Goal: Transaction & Acquisition: Purchase product/service

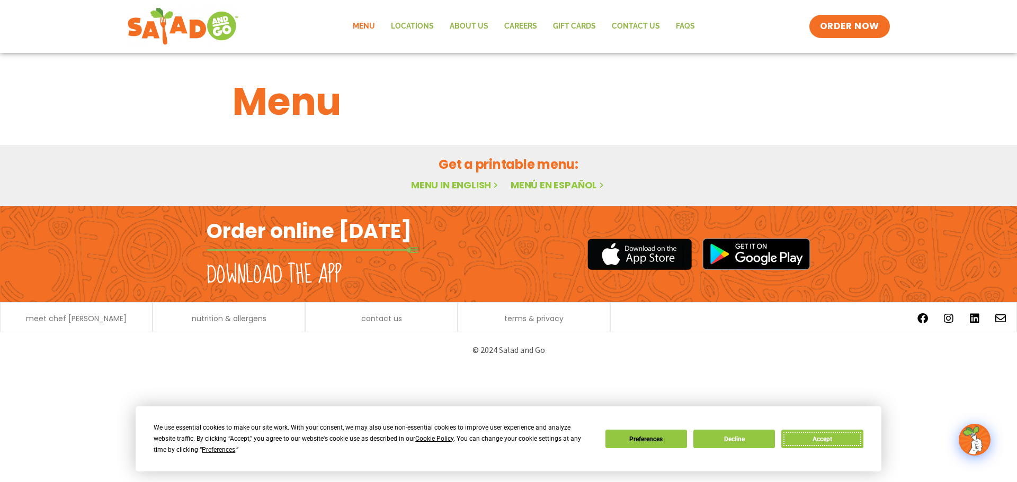
click at [844, 442] on button "Accept" at bounding box center [822, 439] width 82 height 19
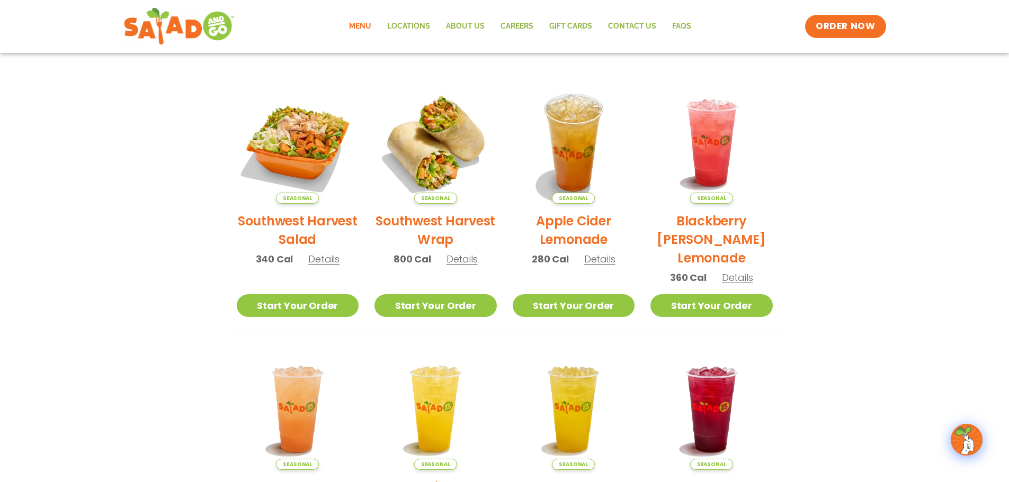
scroll to position [144, 0]
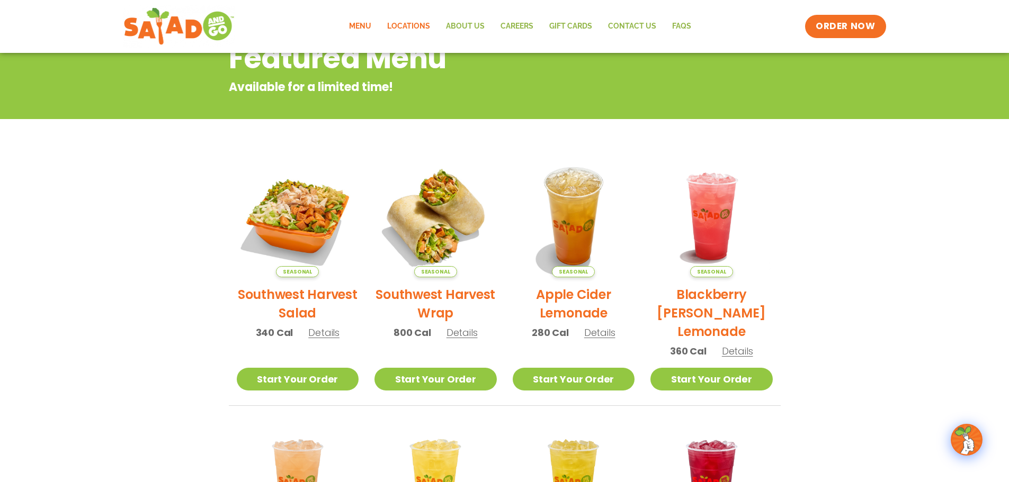
click at [416, 28] on link "Locations" at bounding box center [408, 26] width 59 height 24
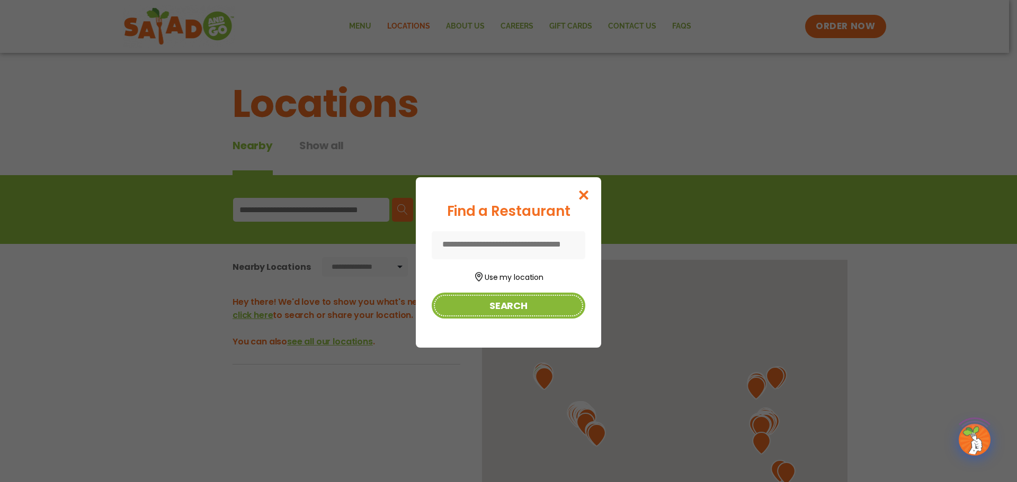
click at [533, 295] on button "Search" at bounding box center [509, 306] width 154 height 26
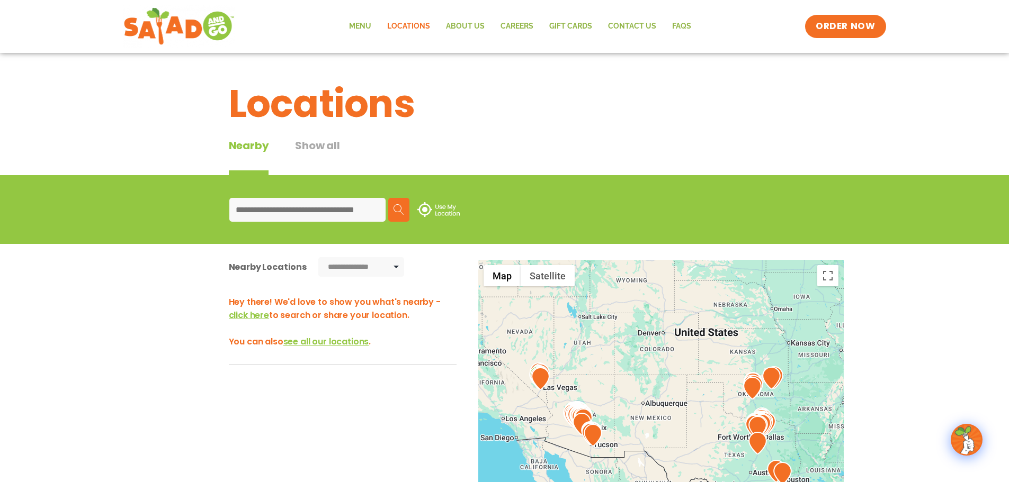
click at [313, 216] on input at bounding box center [307, 210] width 156 height 24
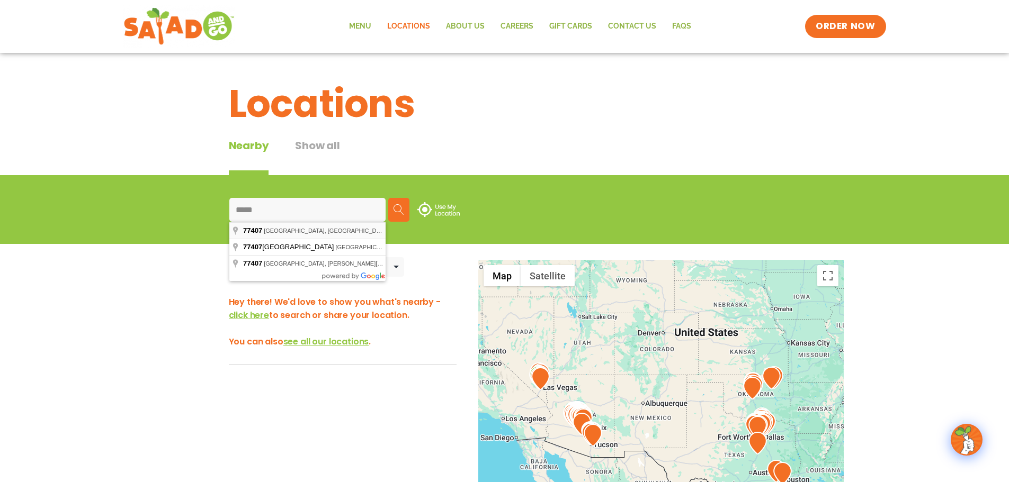
type input "**********"
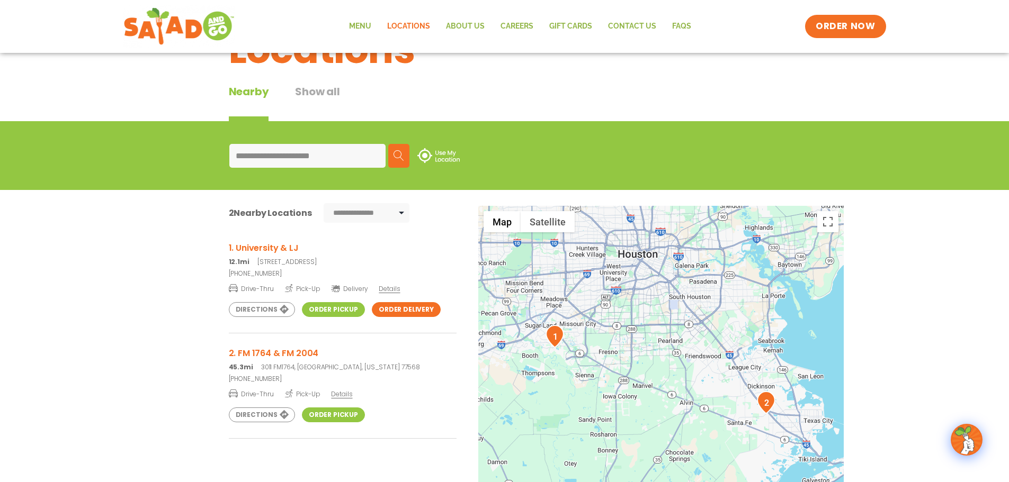
scroll to position [53, 0]
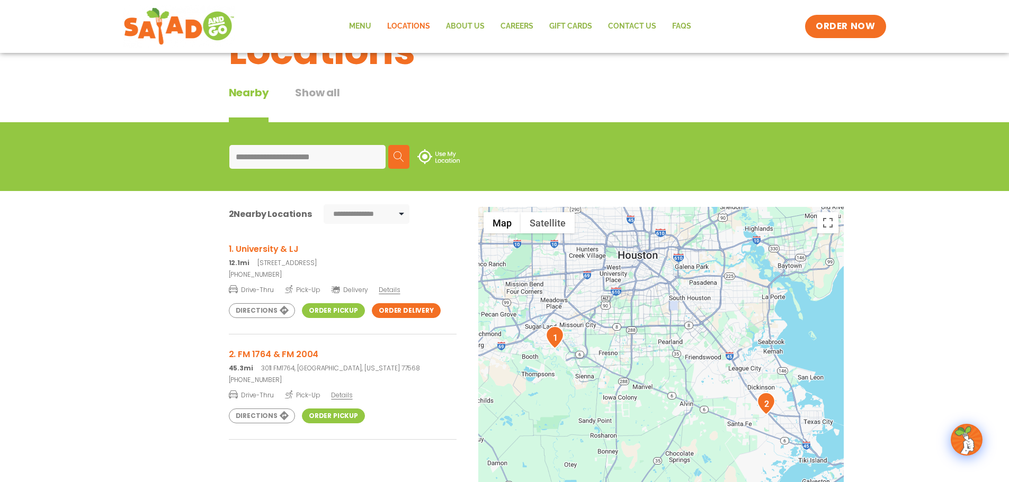
click at [328, 295] on div "1. University & LJ 12.1mi 18830 Noble Seven Lane, Sugar Land, TX 77479 (281) 24…" at bounding box center [343, 289] width 228 height 92
click at [332, 310] on link "Order Pickup" at bounding box center [333, 310] width 63 height 15
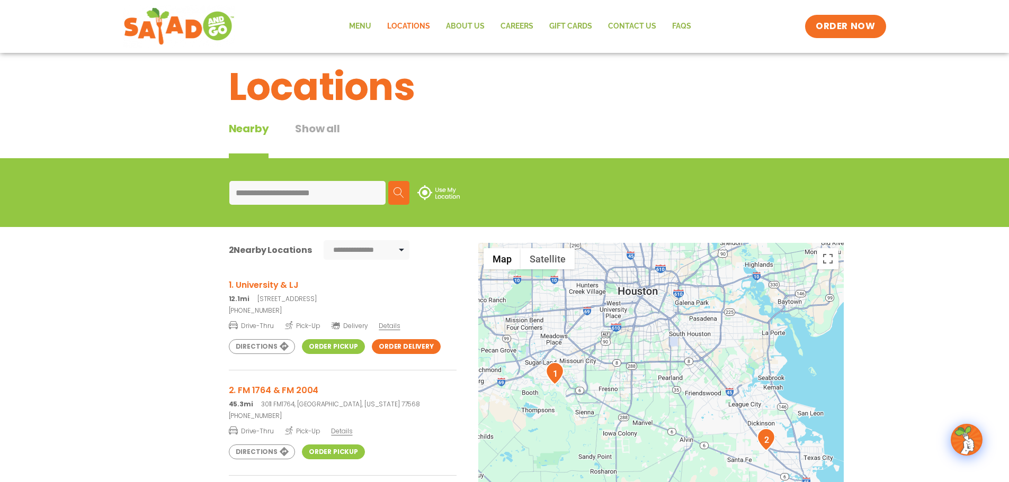
scroll to position [0, 0]
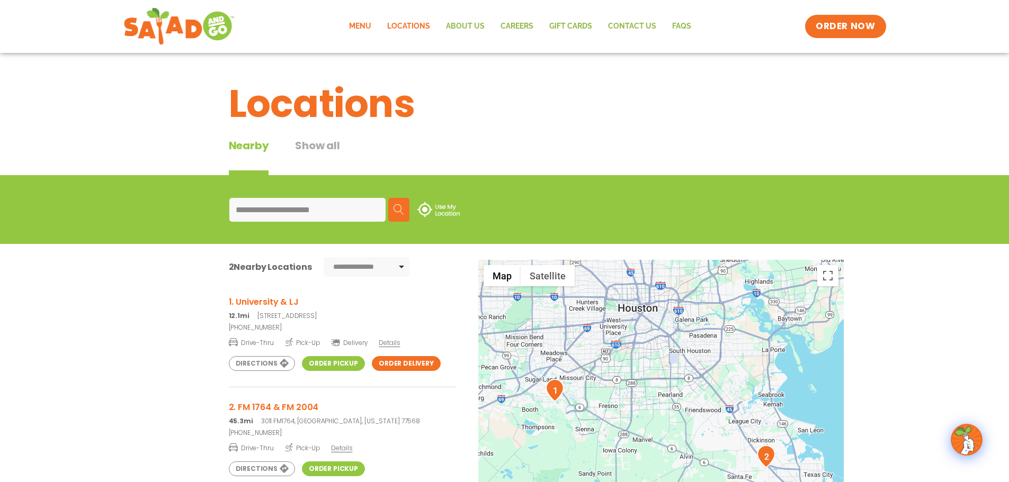
click at [363, 31] on link "Menu" at bounding box center [360, 26] width 38 height 24
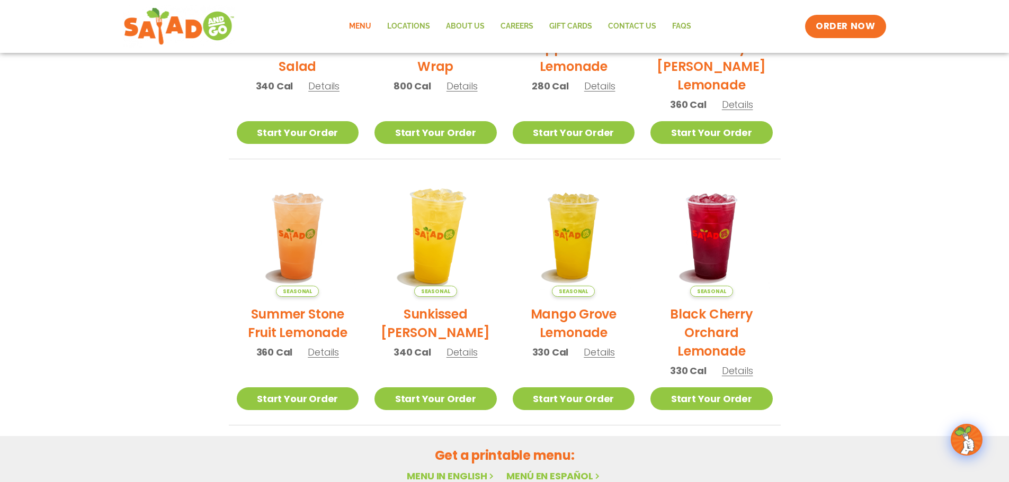
scroll to position [303, 0]
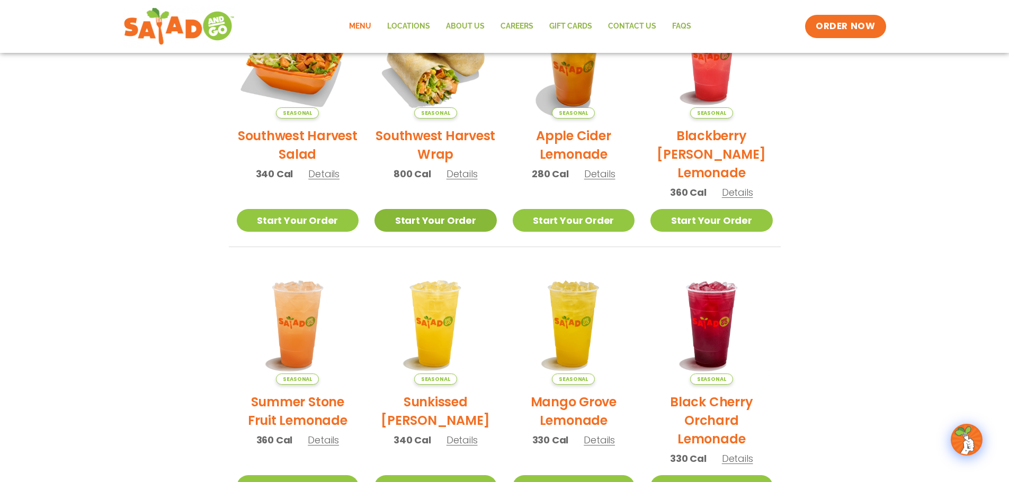
click at [401, 221] on link "Start Your Order" at bounding box center [435, 220] width 122 height 23
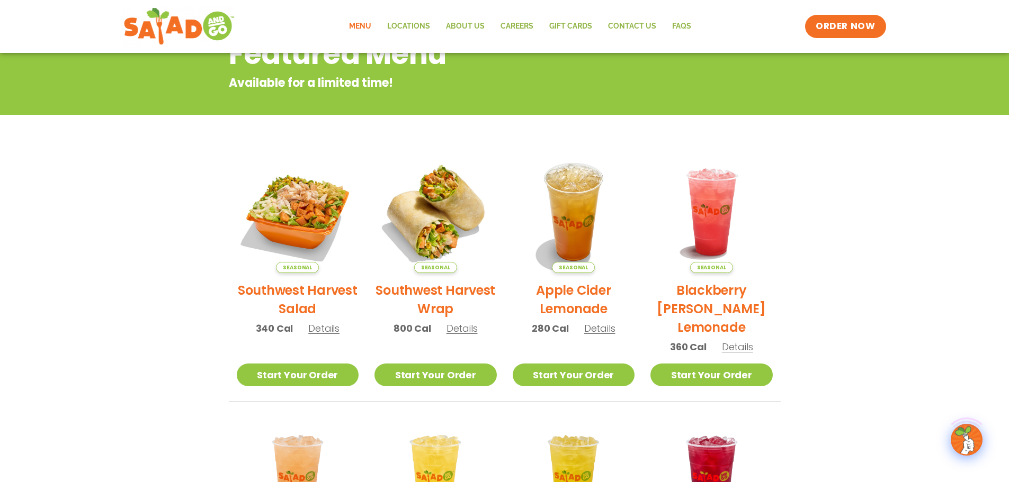
scroll to position [318, 0]
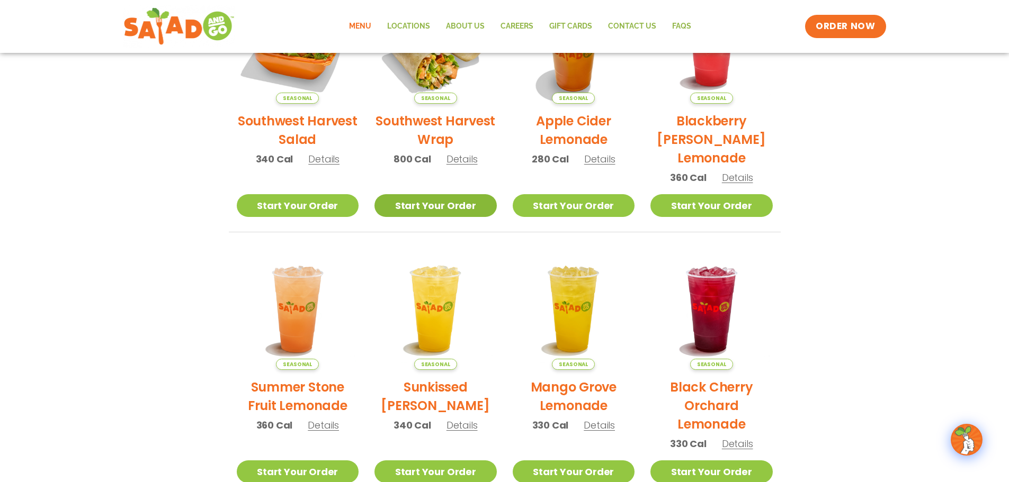
click at [466, 203] on link "Start Your Order" at bounding box center [435, 205] width 122 height 23
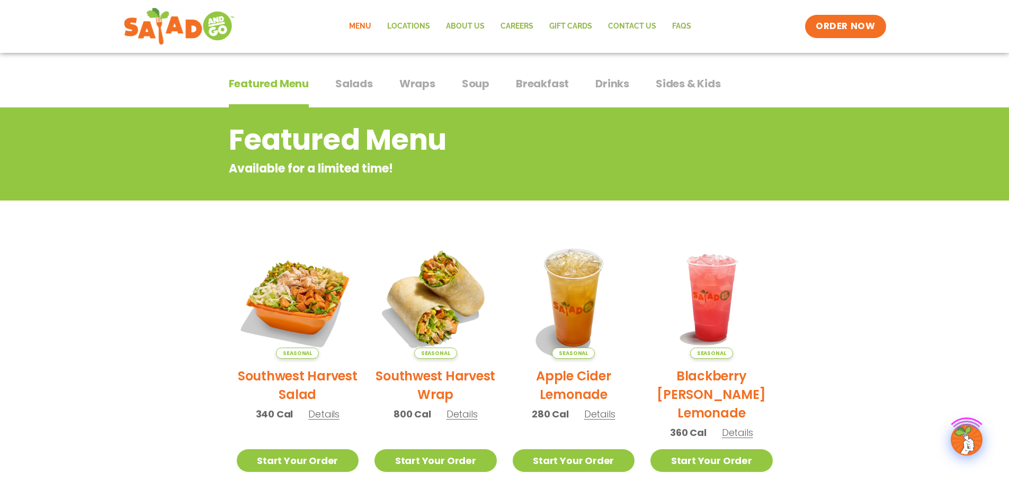
scroll to position [159, 0]
